Goal: Task Accomplishment & Management: Manage account settings

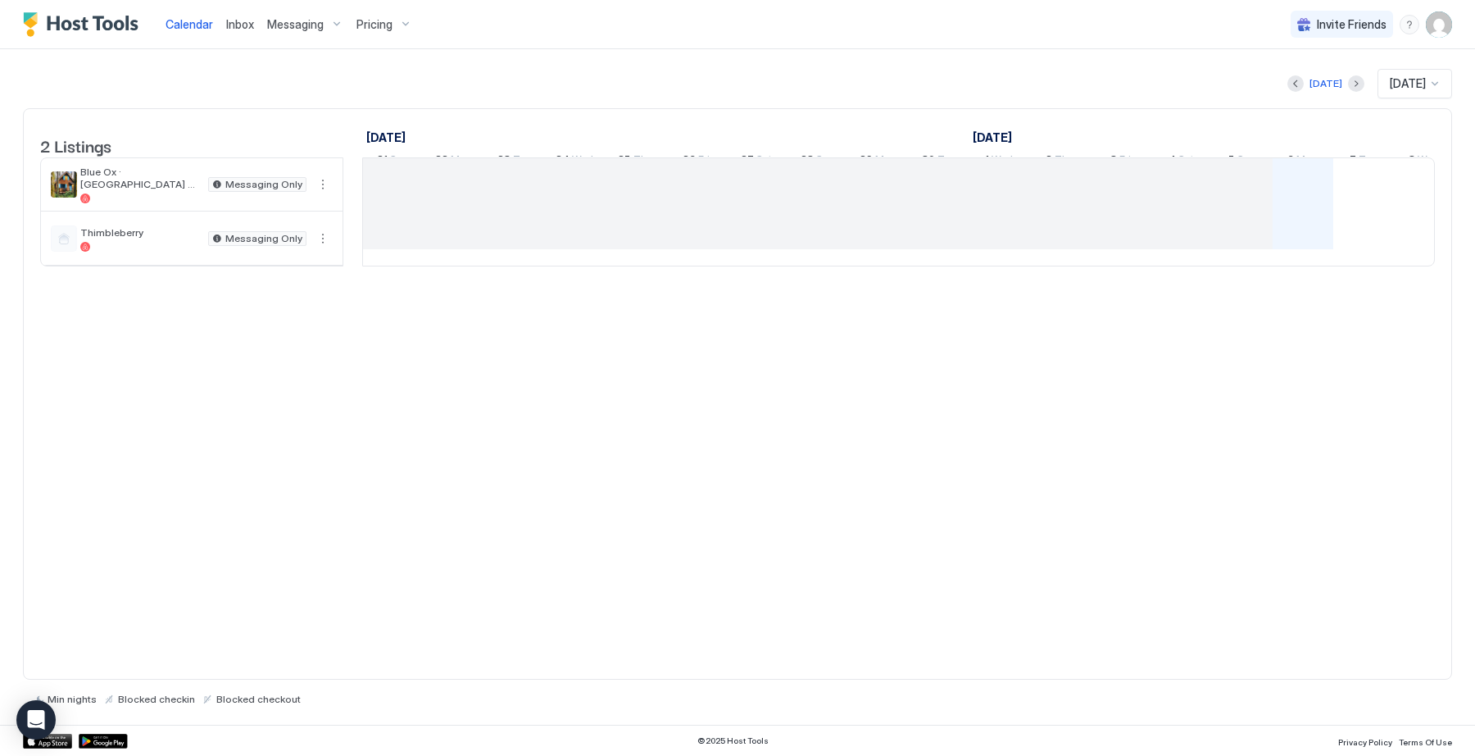
scroll to position [0, 910]
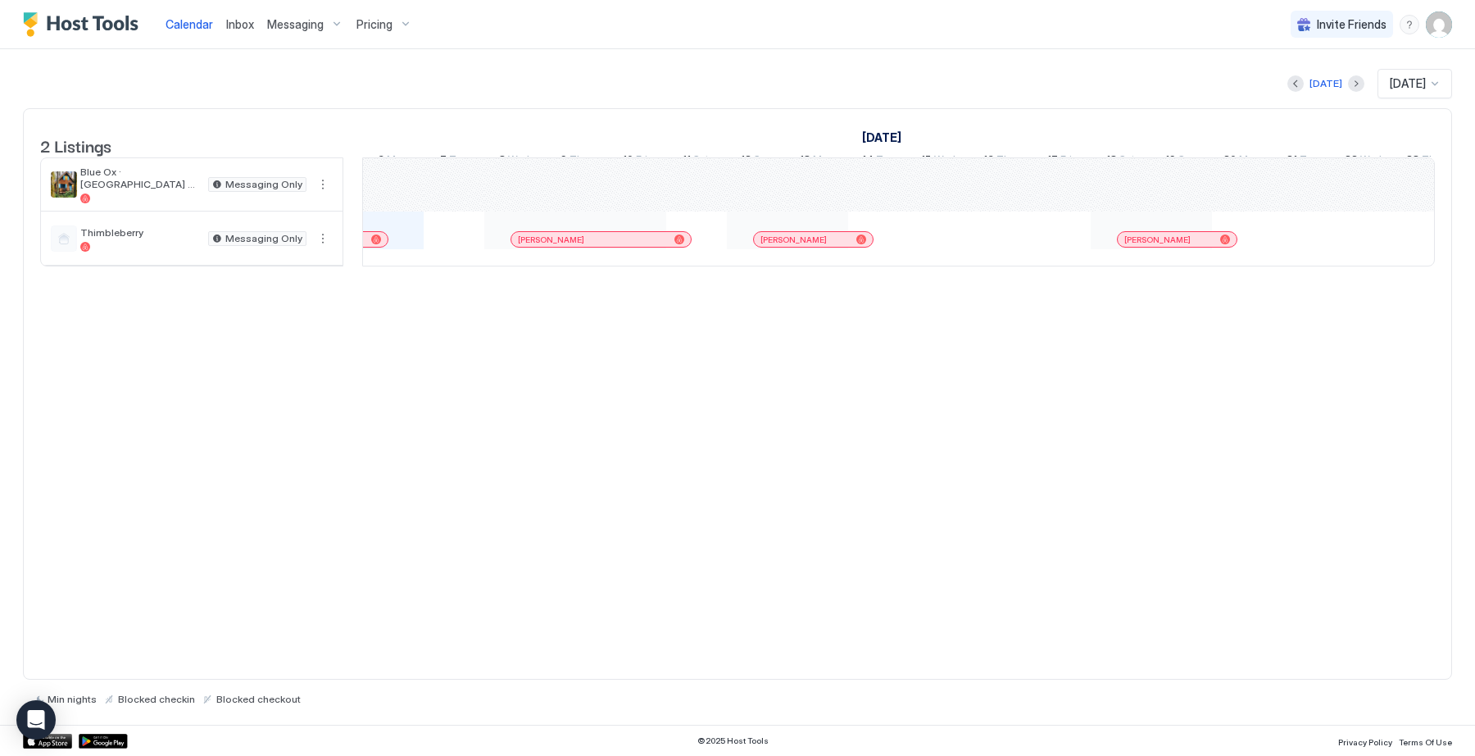
click at [379, 244] on div at bounding box center [376, 239] width 10 height 10
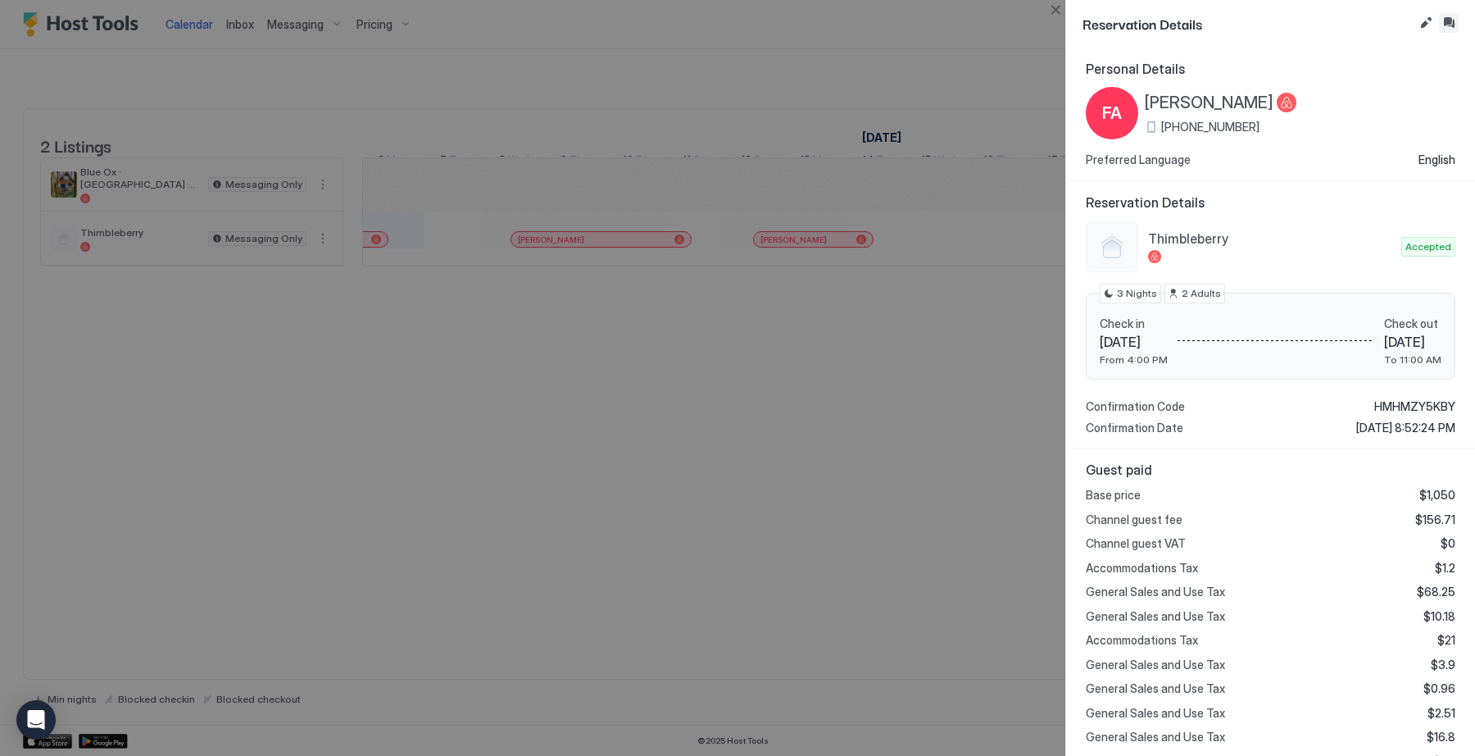
click at [1454, 19] on button "Inbox" at bounding box center [1449, 23] width 20 height 20
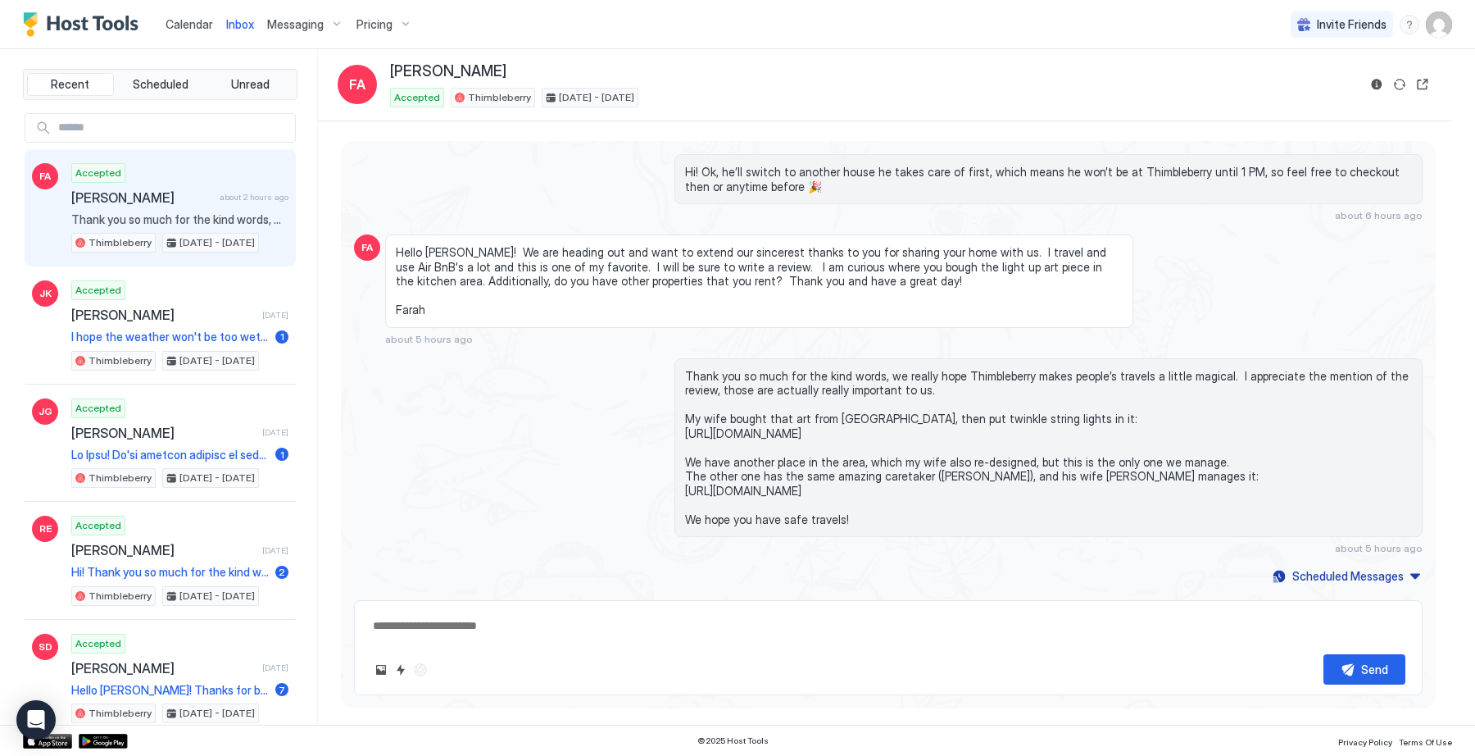
scroll to position [2685, 0]
click at [1353, 585] on button "Scheduled Messages" at bounding box center [1346, 576] width 152 height 22
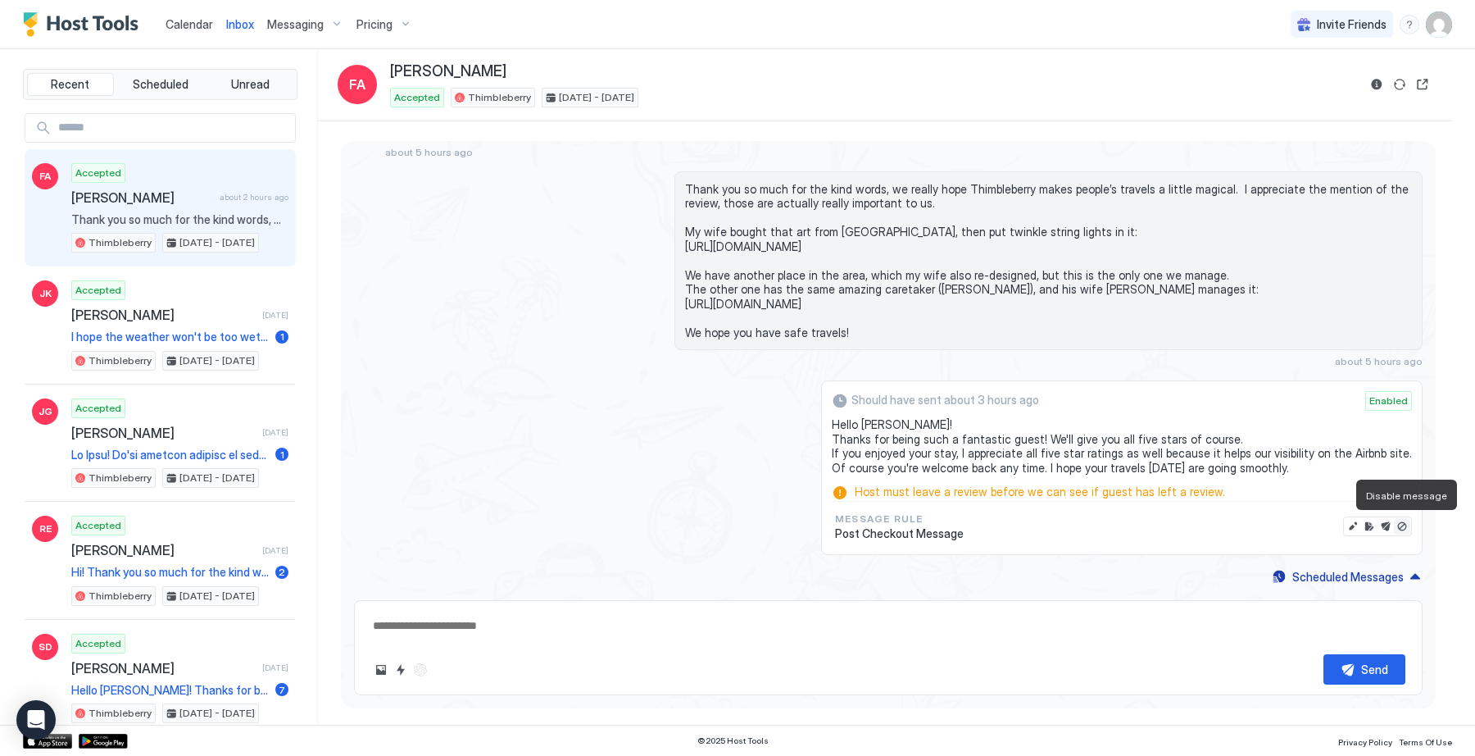
click at [1410, 528] on button "Disable message" at bounding box center [1402, 526] width 16 height 16
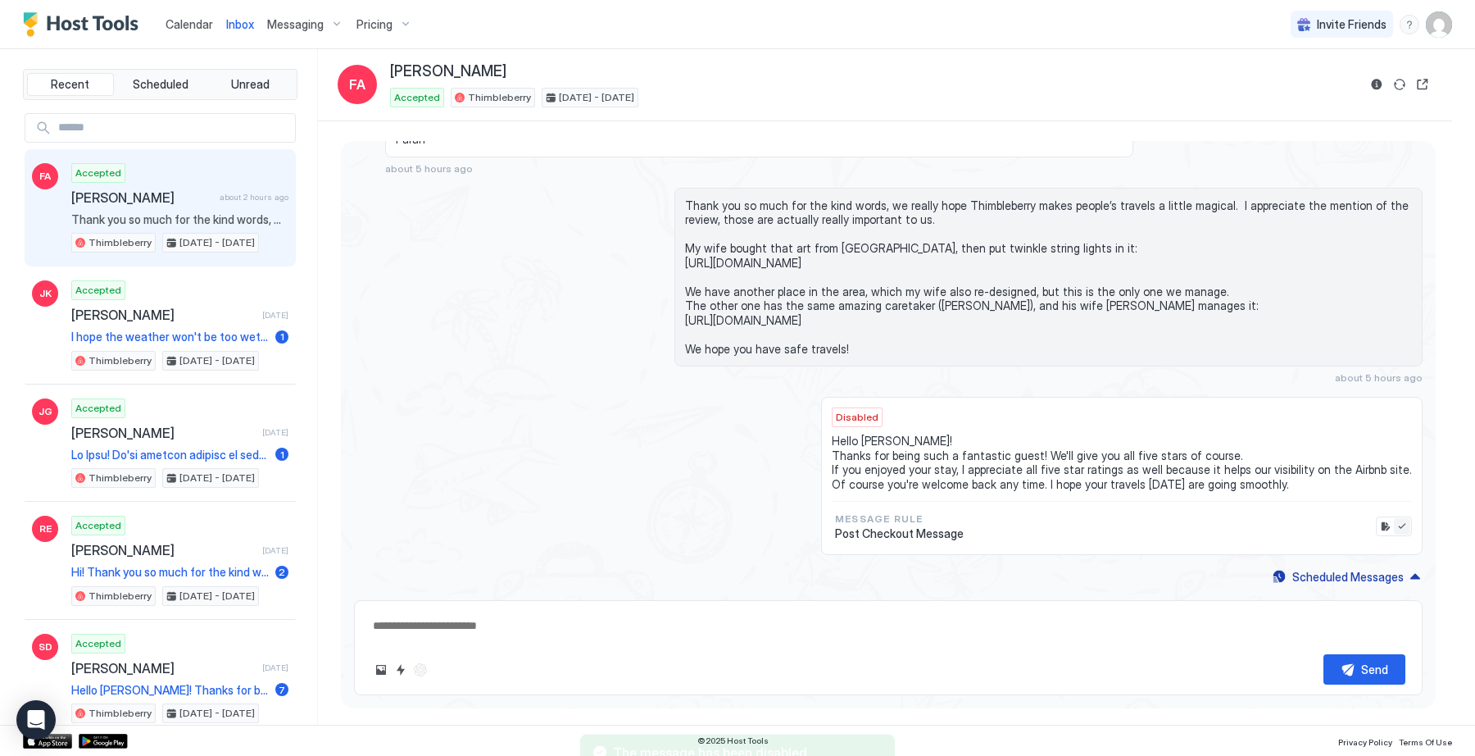
scroll to position [3936, 0]
type textarea "*"
